Goal: Obtain resource: Download file/media

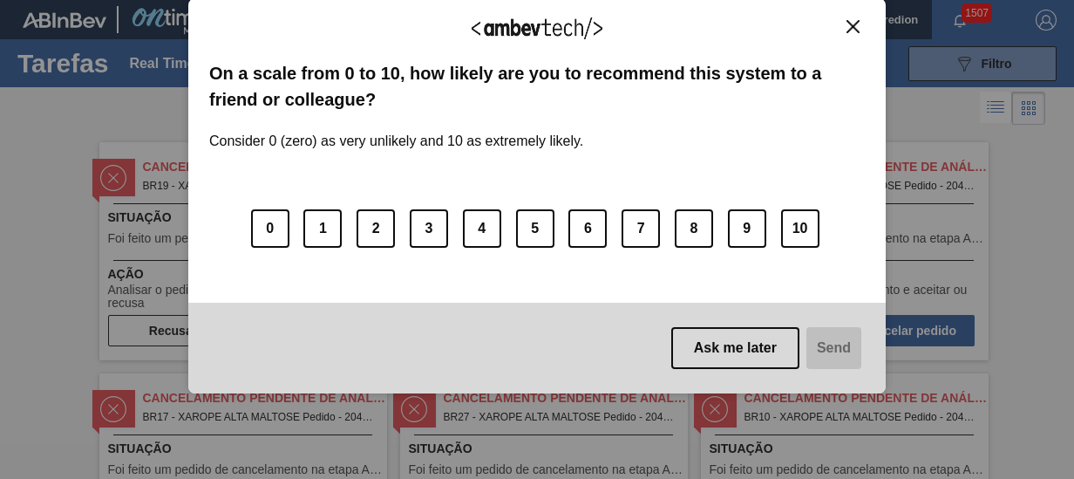
click at [853, 25] on img "Close" at bounding box center [852, 26] width 13 height 13
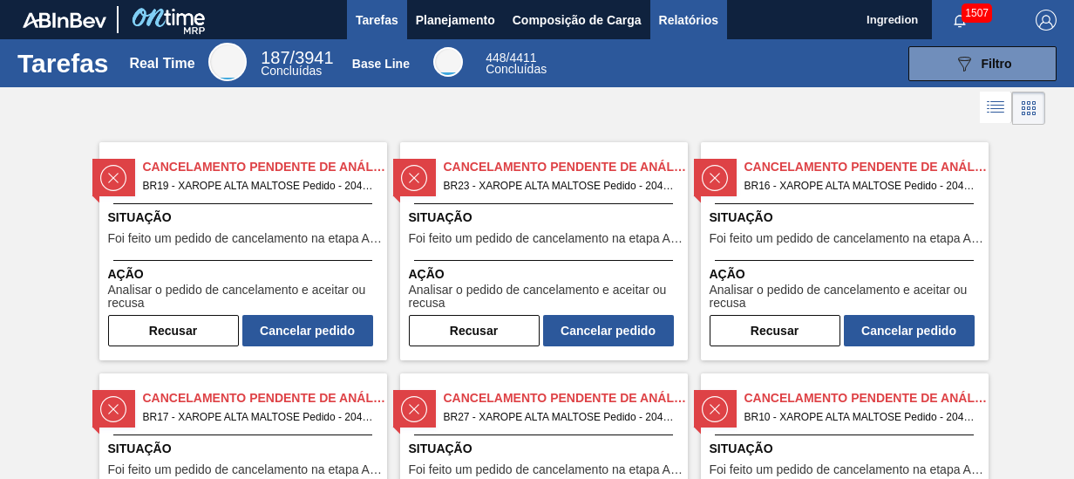
click at [687, 19] on span "Relatórios" at bounding box center [688, 20] width 59 height 21
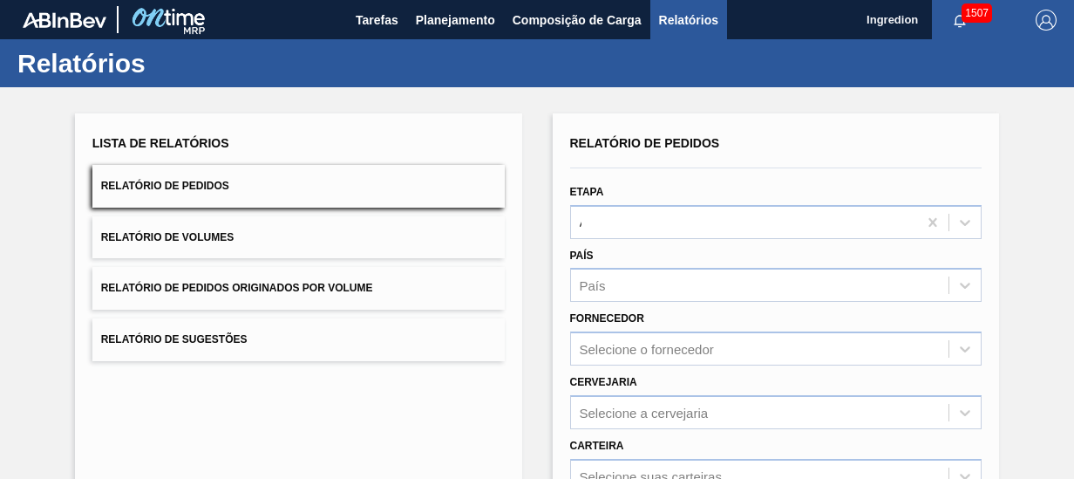
type input "Aguardando Faturamento"
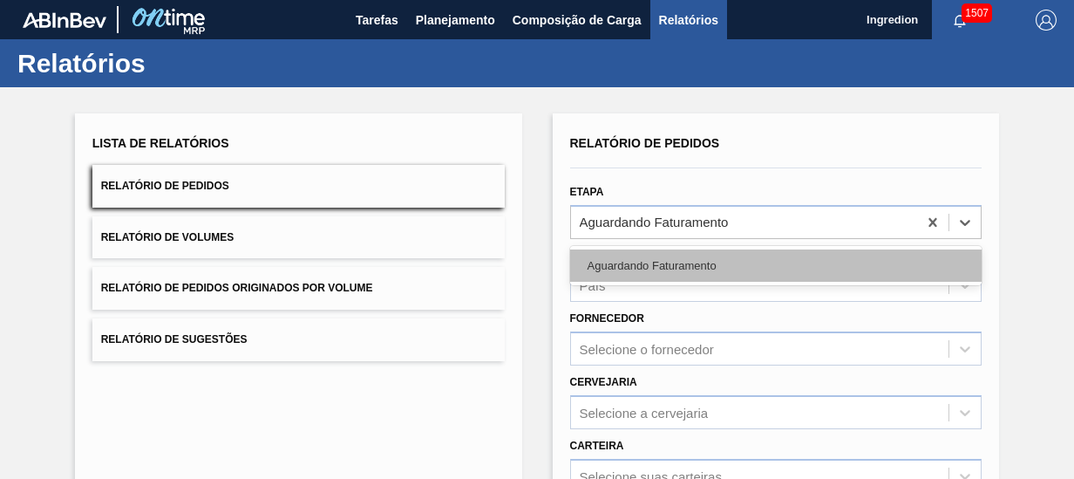
click at [774, 249] on div "Aguardando Faturamento" at bounding box center [776, 265] width 412 height 32
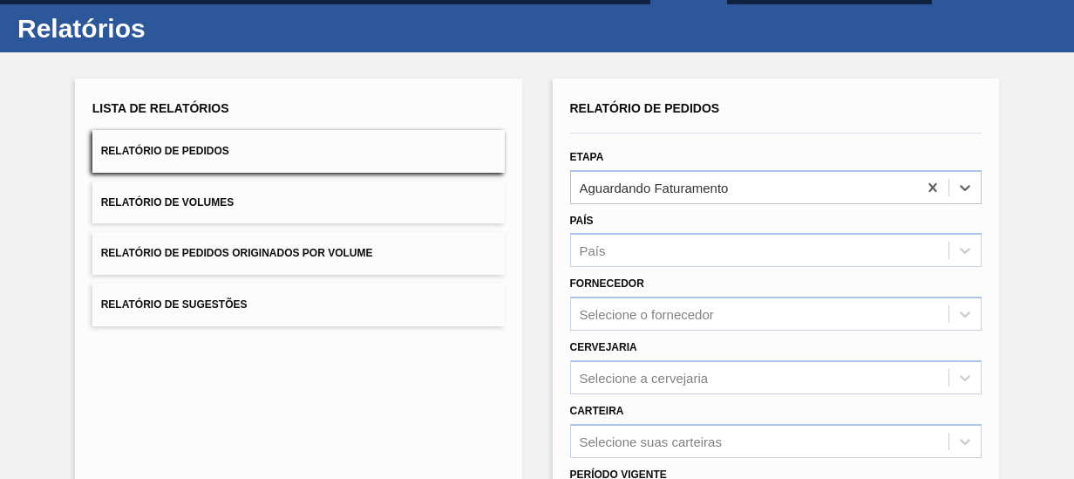
scroll to position [35, 0]
type input "Xarope"
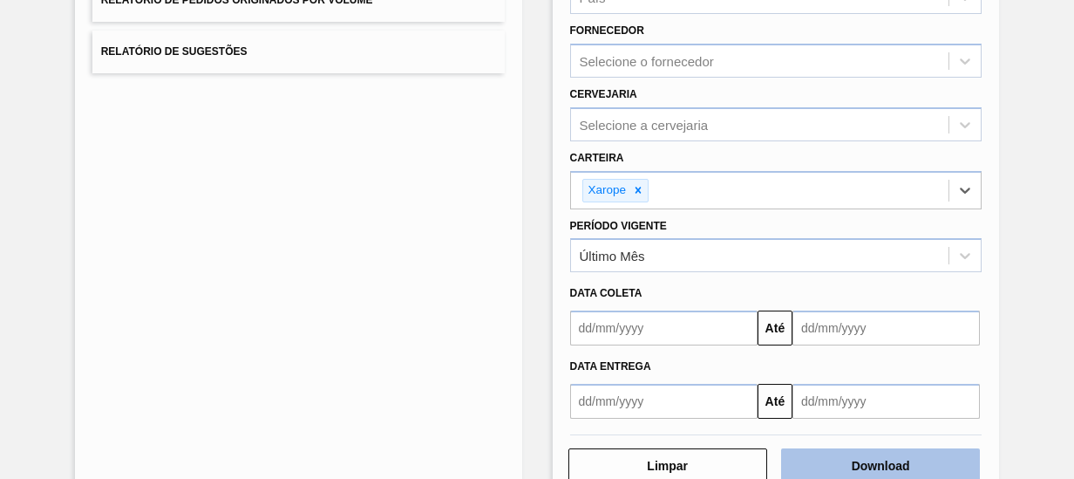
click at [878, 462] on button "Download" at bounding box center [880, 465] width 199 height 35
